Goal: Use online tool/utility: Use online tool/utility

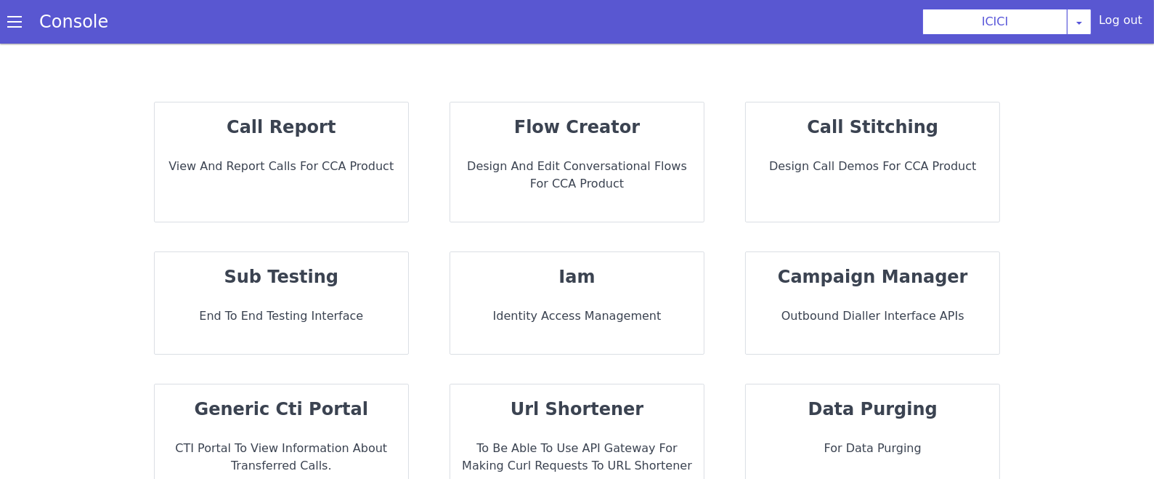
click at [622, 145] on div "flow creator Design and Edit Conversational flows for CCA Product" at bounding box center [576, 161] width 253 height 119
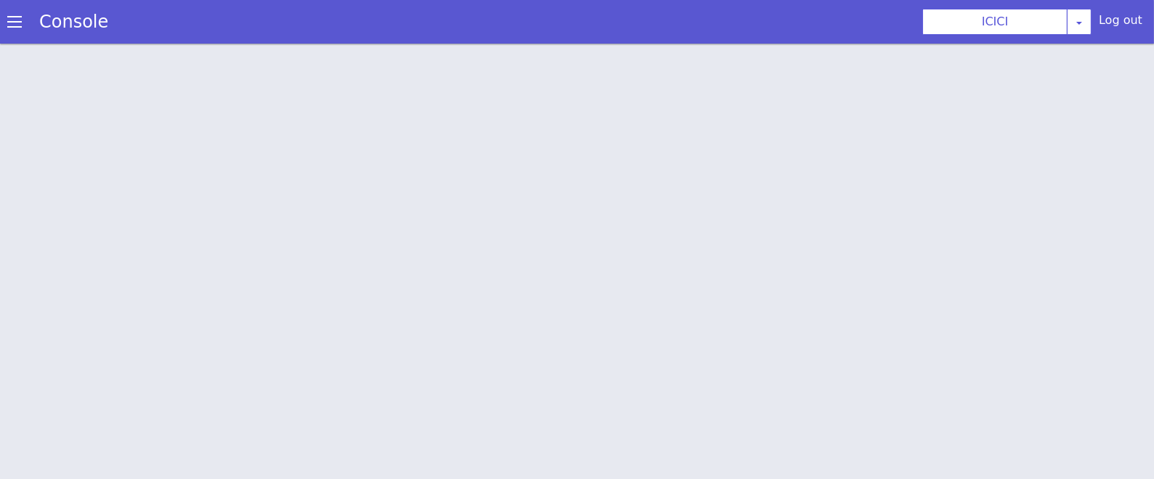
scroll to position [5, 0]
